Goal: Task Accomplishment & Management: Manage account settings

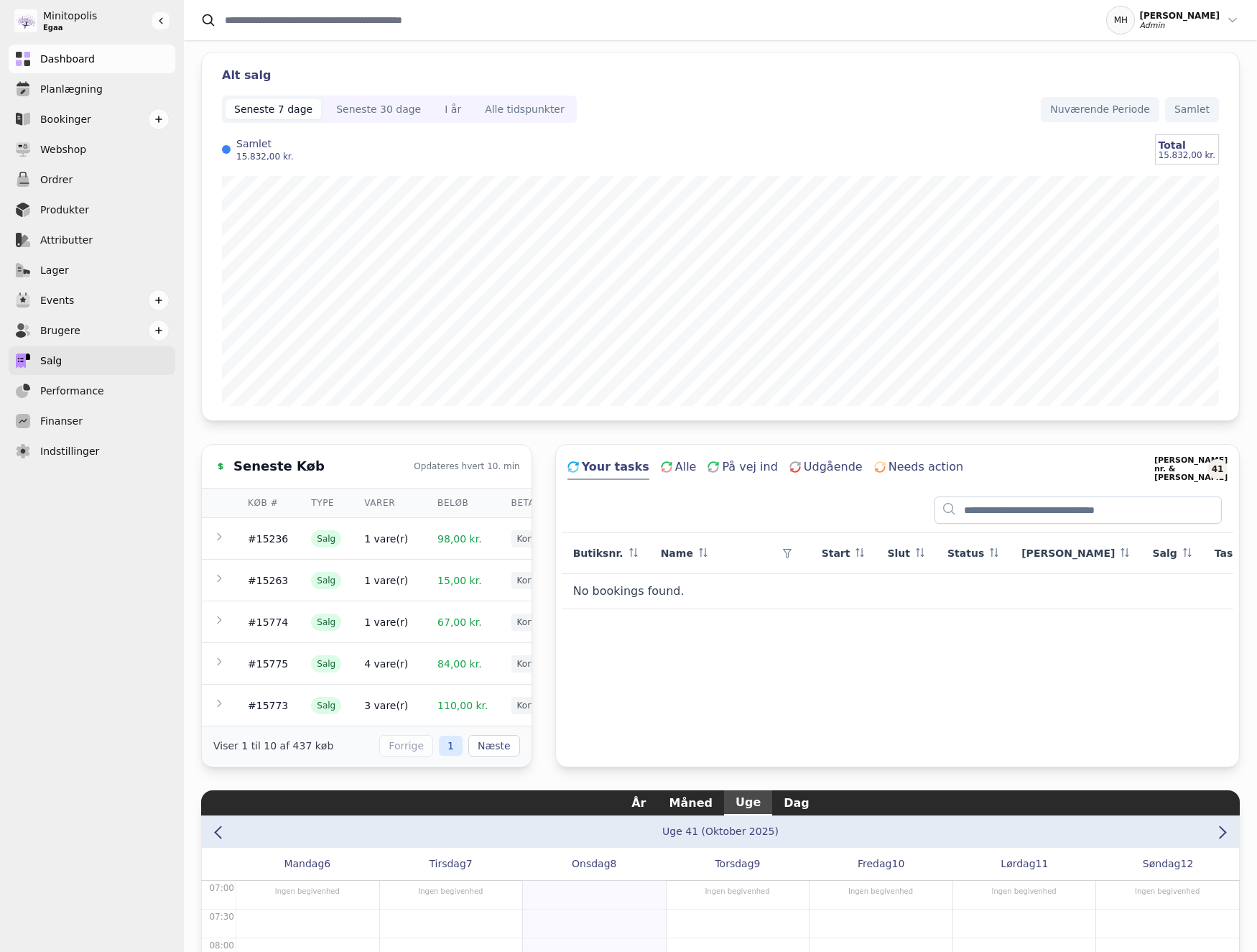
click at [96, 349] on link "Salg" at bounding box center [91, 361] width 166 height 29
click at [370, 110] on div "Seneste 30 dage" at bounding box center [378, 108] width 85 height 14
click at [282, 109] on div "Seneste 7 dage" at bounding box center [273, 108] width 78 height 14
click at [444, 104] on div "I år" at bounding box center [453, 108] width 17 height 14
click at [348, 105] on div "Seneste 30 dage" at bounding box center [378, 108] width 85 height 14
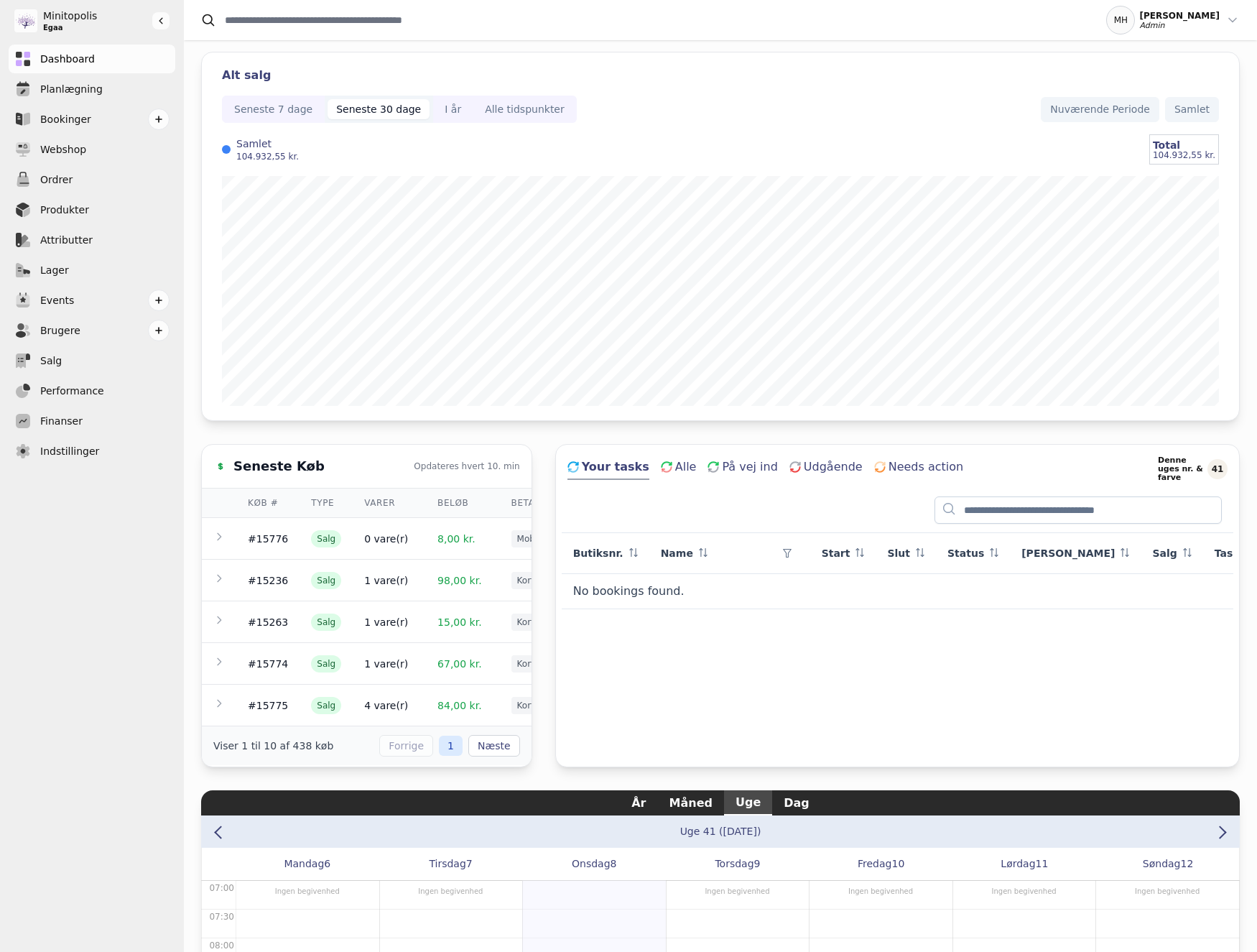
click at [540, 514] on div "Seneste Køb Opdateres hvert 10. min Køb # Type Varer Beløb Betaling Tid #15776 …" at bounding box center [720, 605] width 1039 height 323
click at [673, 72] on div "Alt salg" at bounding box center [721, 75] width 997 height 17
